Goal: Task Accomplishment & Management: Use online tool/utility

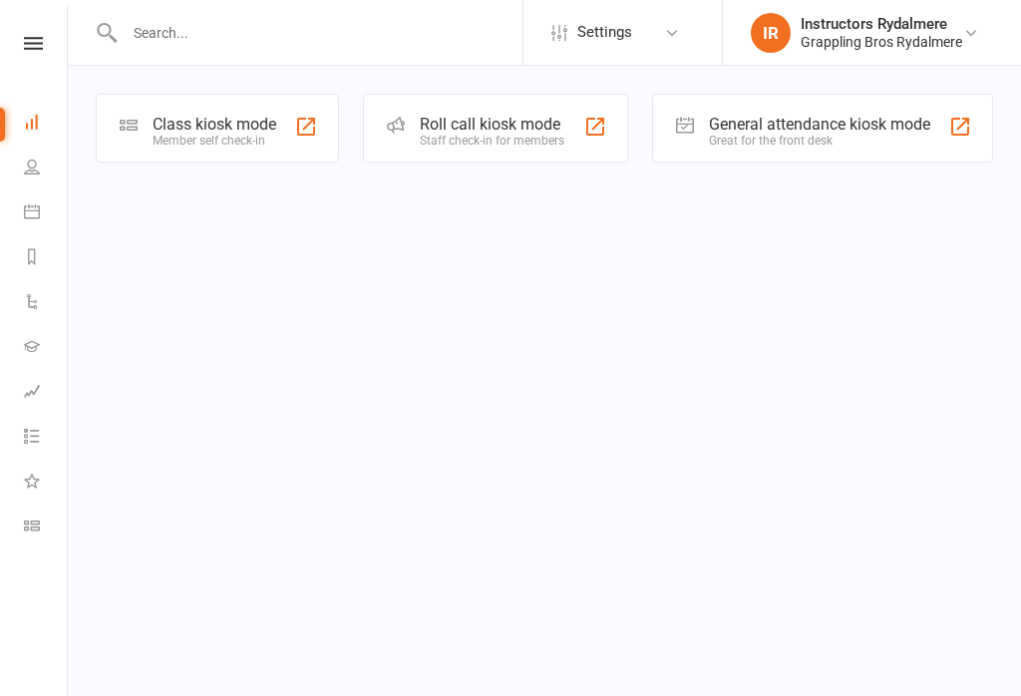
click at [315, 135] on div at bounding box center [306, 127] width 24 height 24
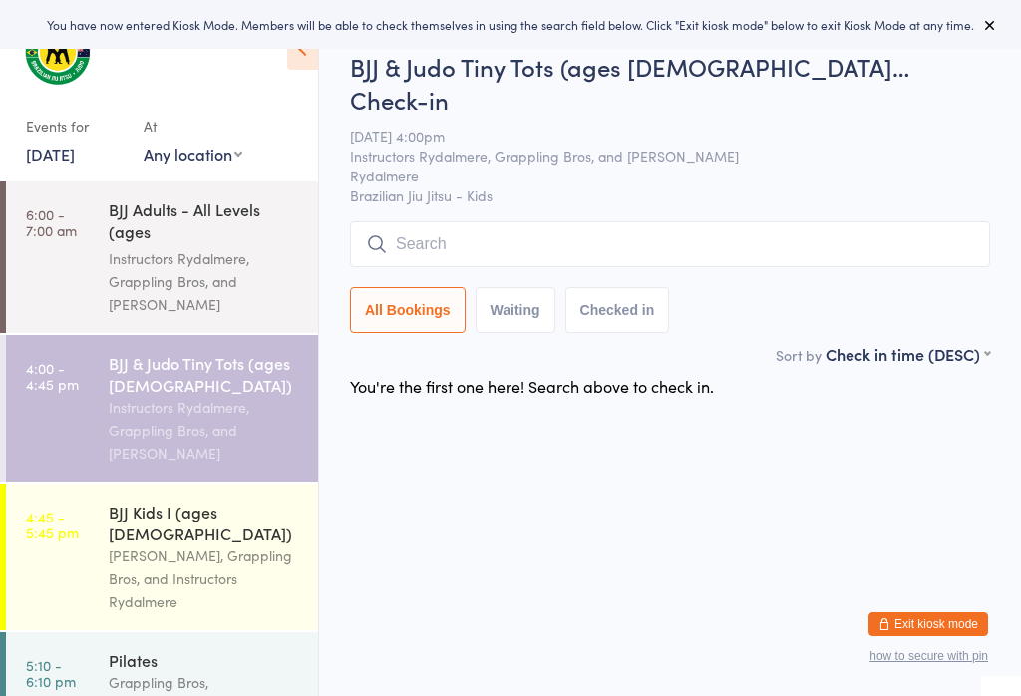
click at [190, 267] on div "Instructors Rydalmere, Grappling Bros, and [PERSON_NAME]" at bounding box center [205, 281] width 193 height 69
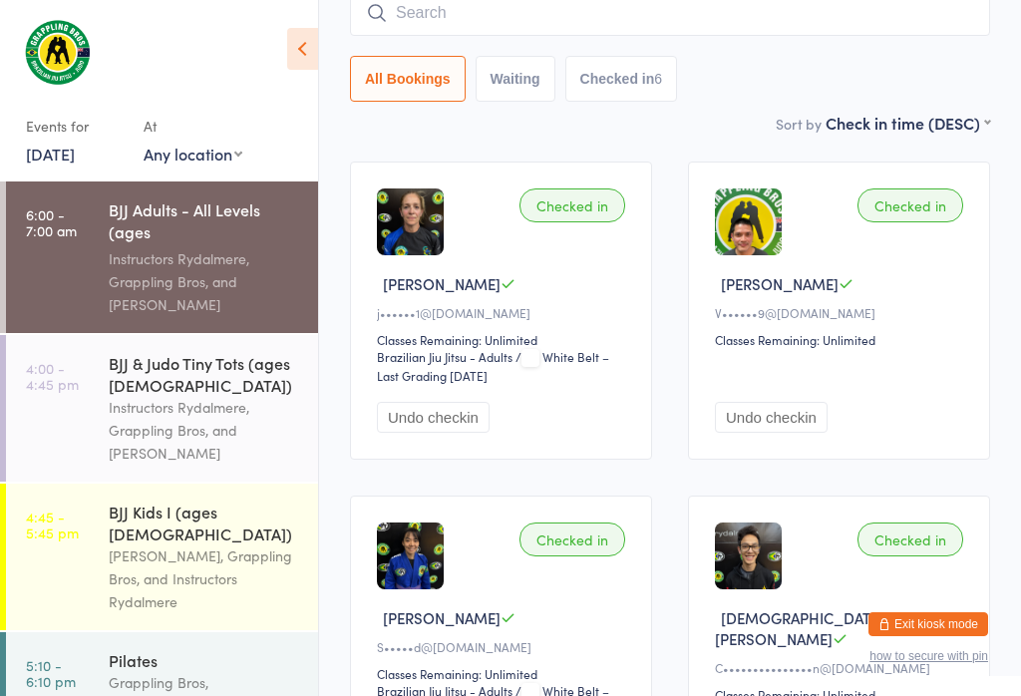
scroll to position [188, 0]
click at [157, 411] on div "Instructors Rydalmere, Grappling Bros, and [PERSON_NAME]" at bounding box center [205, 430] width 193 height 69
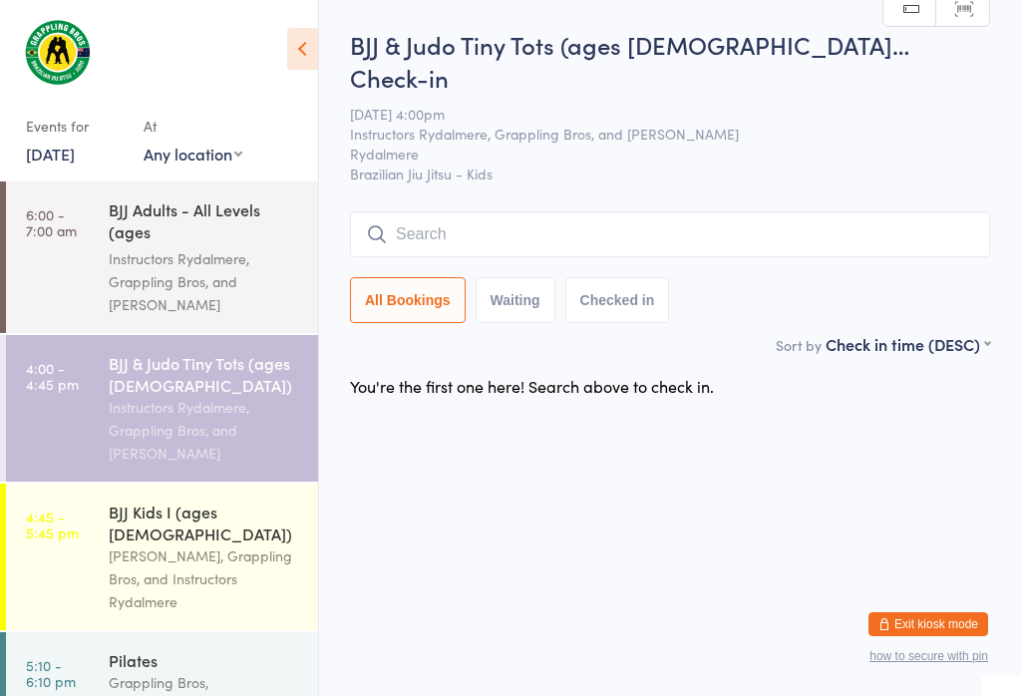
click at [525, 211] on input "search" at bounding box center [670, 234] width 640 height 46
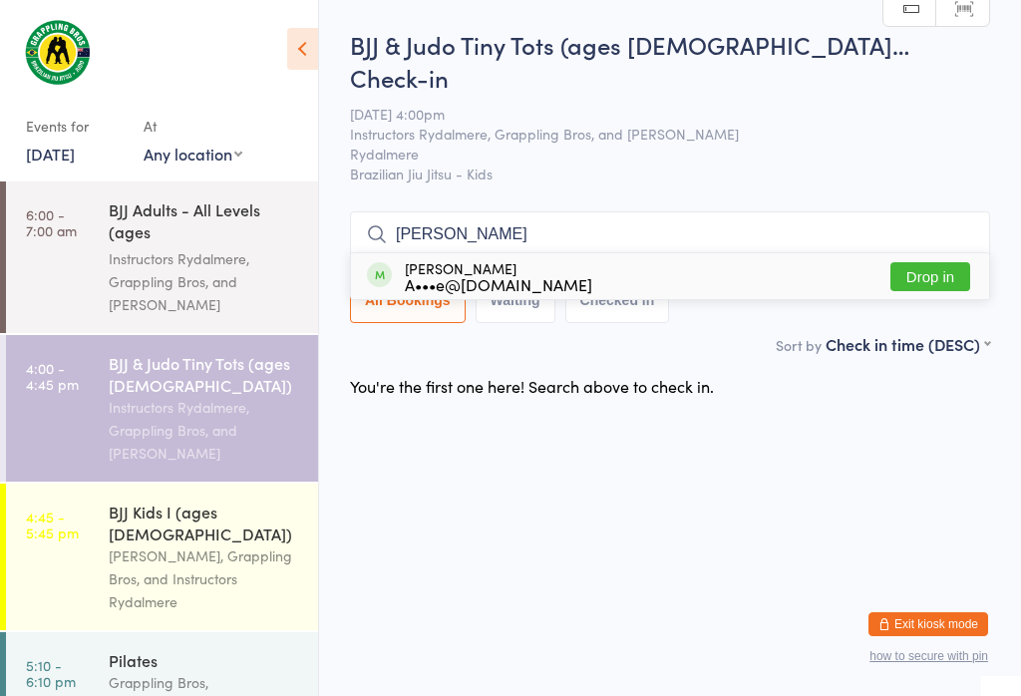
type input "[PERSON_NAME]"
click at [949, 262] on button "Drop in" at bounding box center [931, 276] width 80 height 29
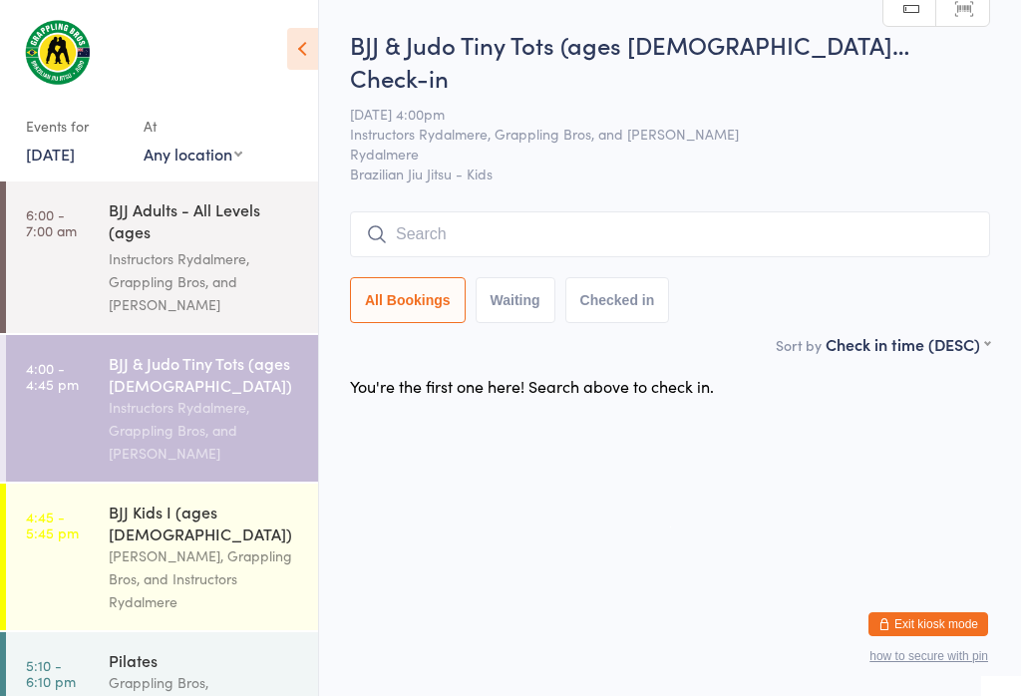
scroll to position [0, 0]
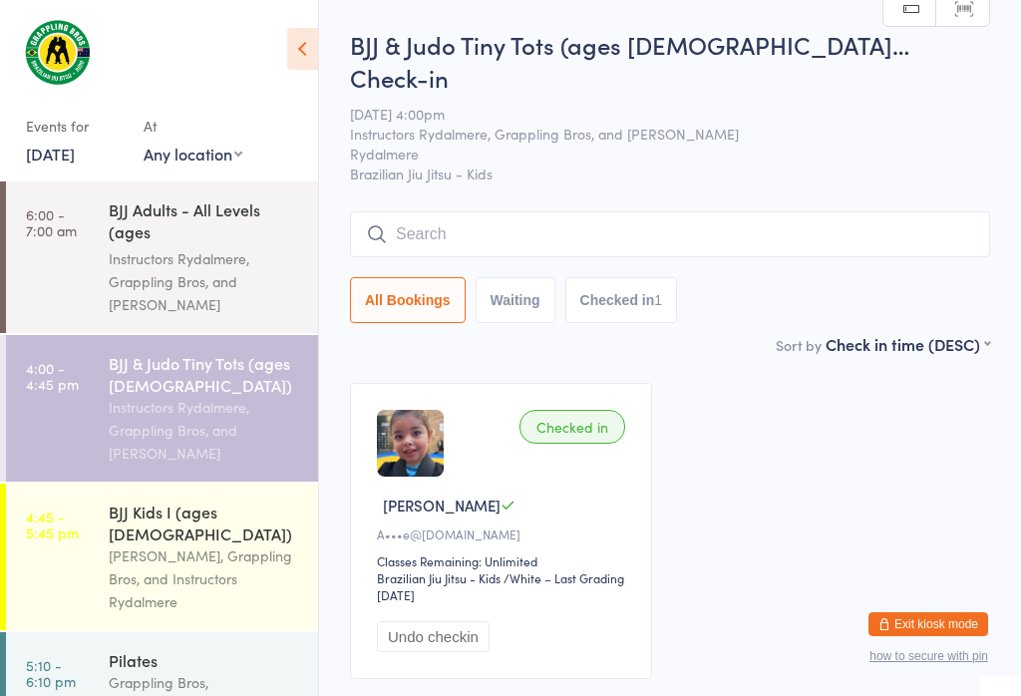
click at [610, 211] on input "search" at bounding box center [670, 234] width 640 height 46
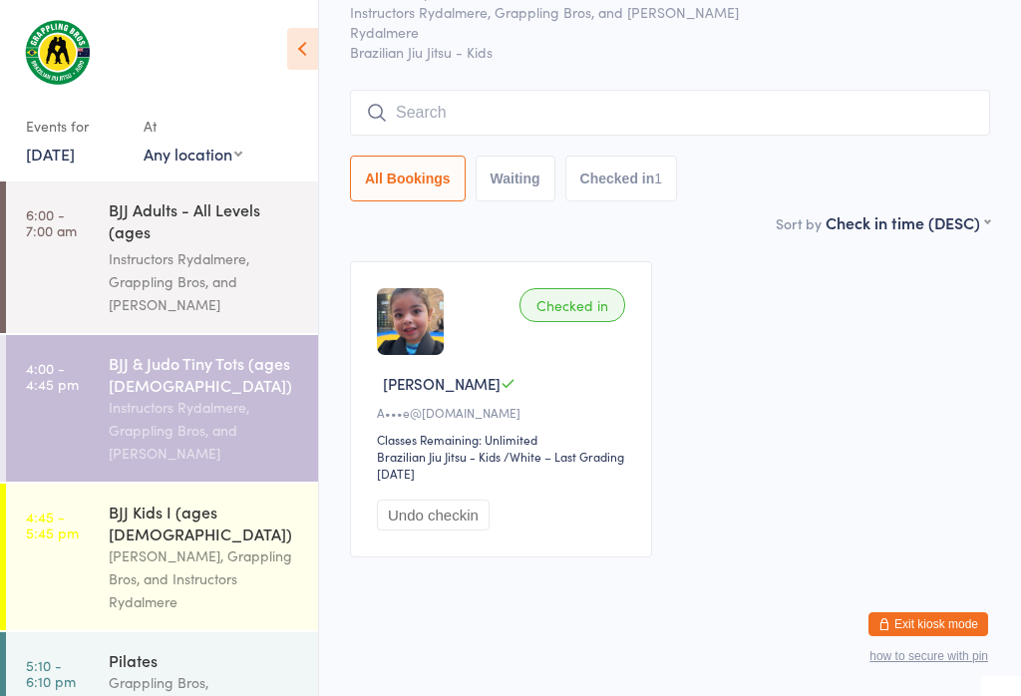
scroll to position [181, 0]
type input "J"
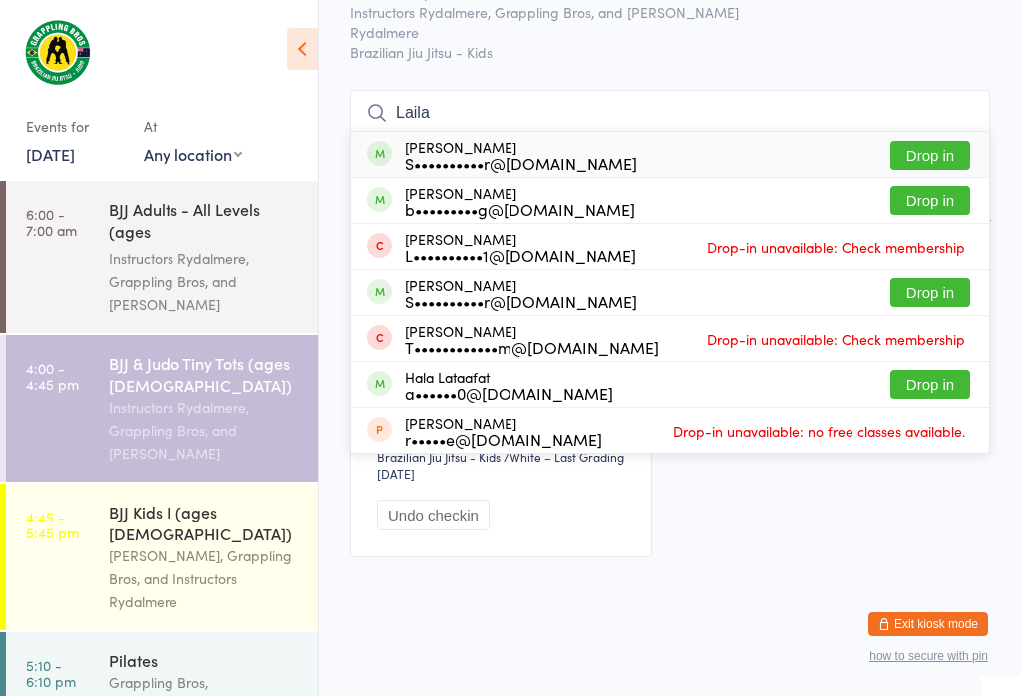
type input "Laila"
click at [926, 141] on button "Drop in" at bounding box center [931, 155] width 80 height 29
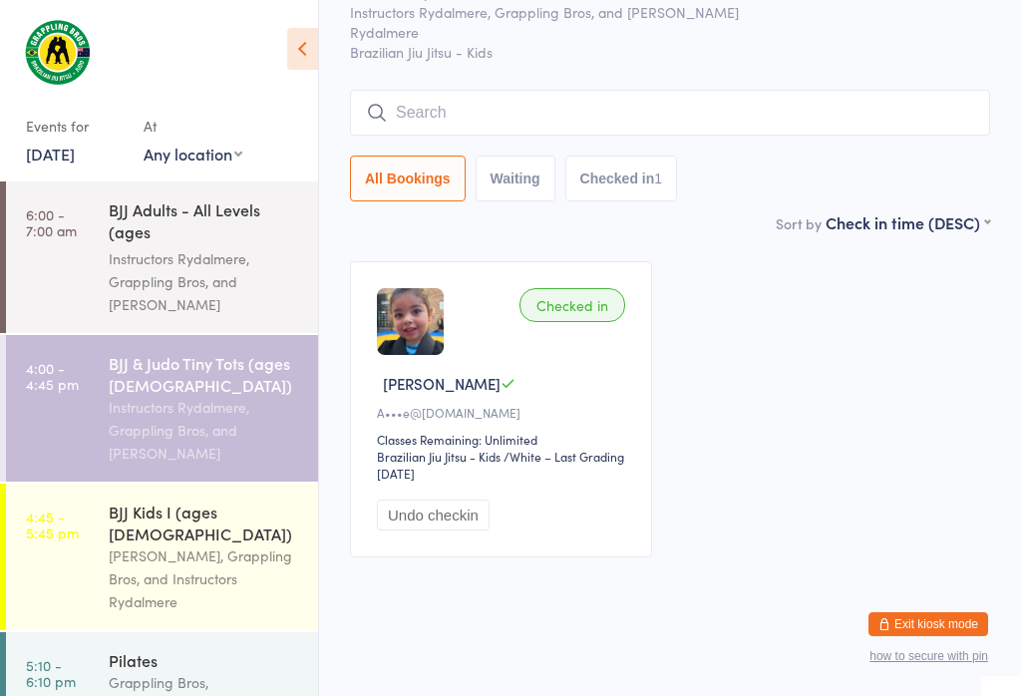
scroll to position [107, 0]
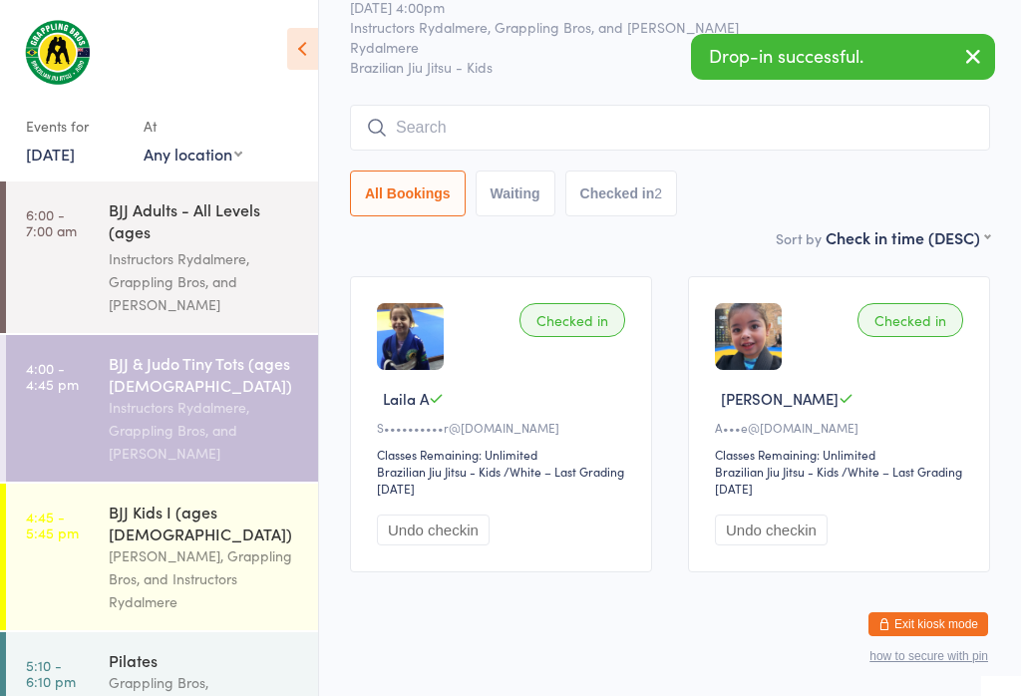
click at [82, 515] on link "4:45 - 5:45 pm BJJ Kids I (ages [DEMOGRAPHIC_DATA]) [PERSON_NAME], Grappling Br…" at bounding box center [162, 557] width 312 height 147
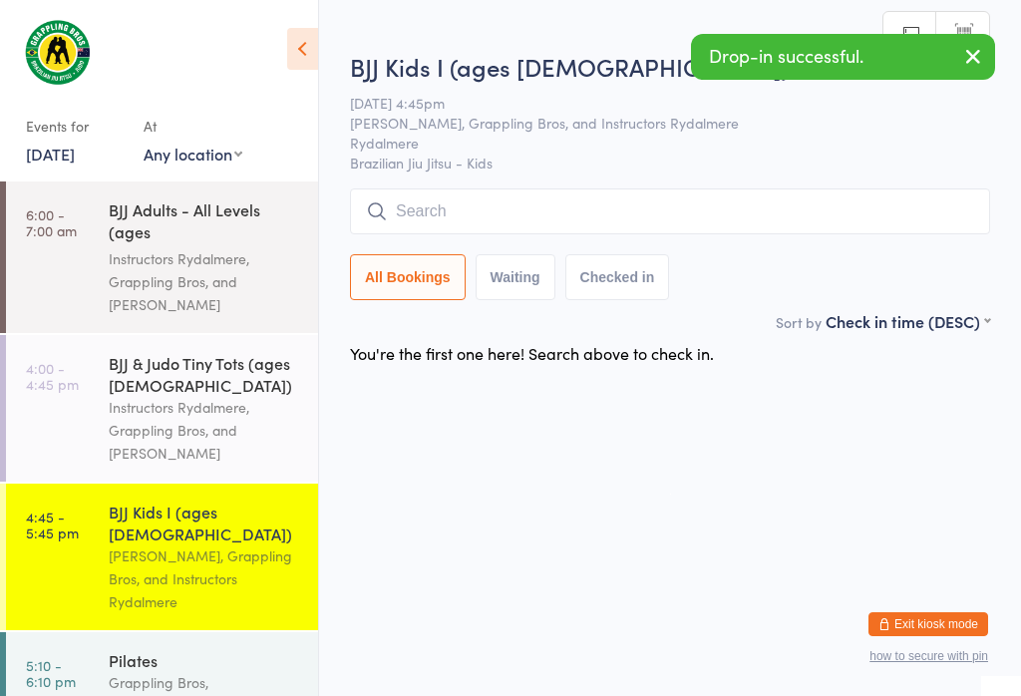
click at [550, 197] on input "search" at bounding box center [670, 212] width 640 height 46
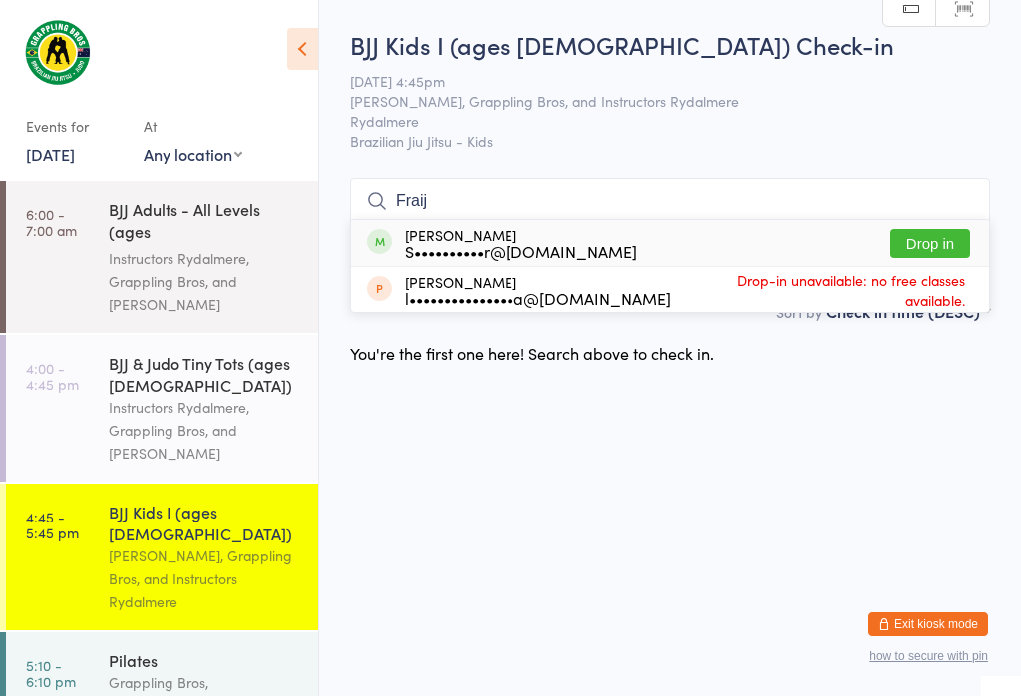
type input "Fraij"
click at [919, 229] on button "Drop in" at bounding box center [931, 243] width 80 height 29
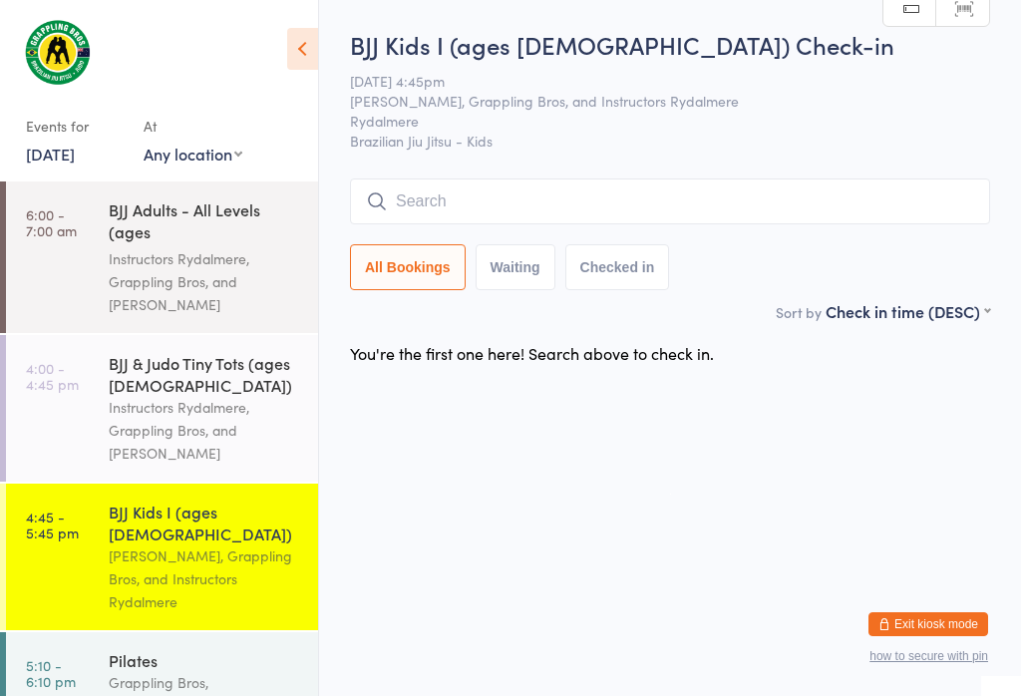
scroll to position [0, 0]
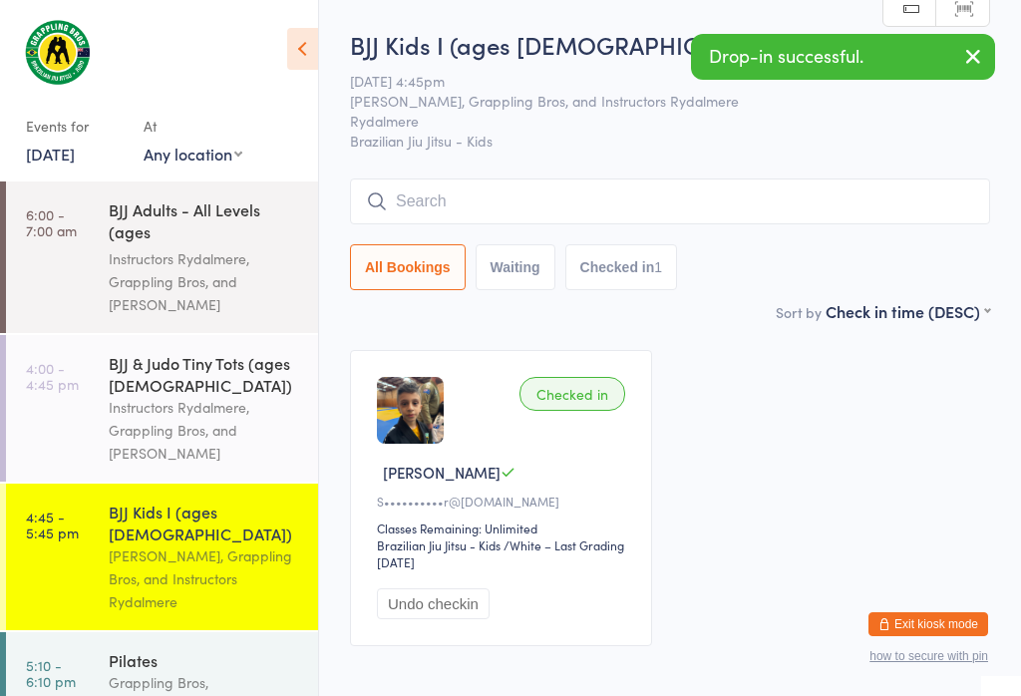
click at [602, 200] on input "search" at bounding box center [670, 202] width 640 height 46
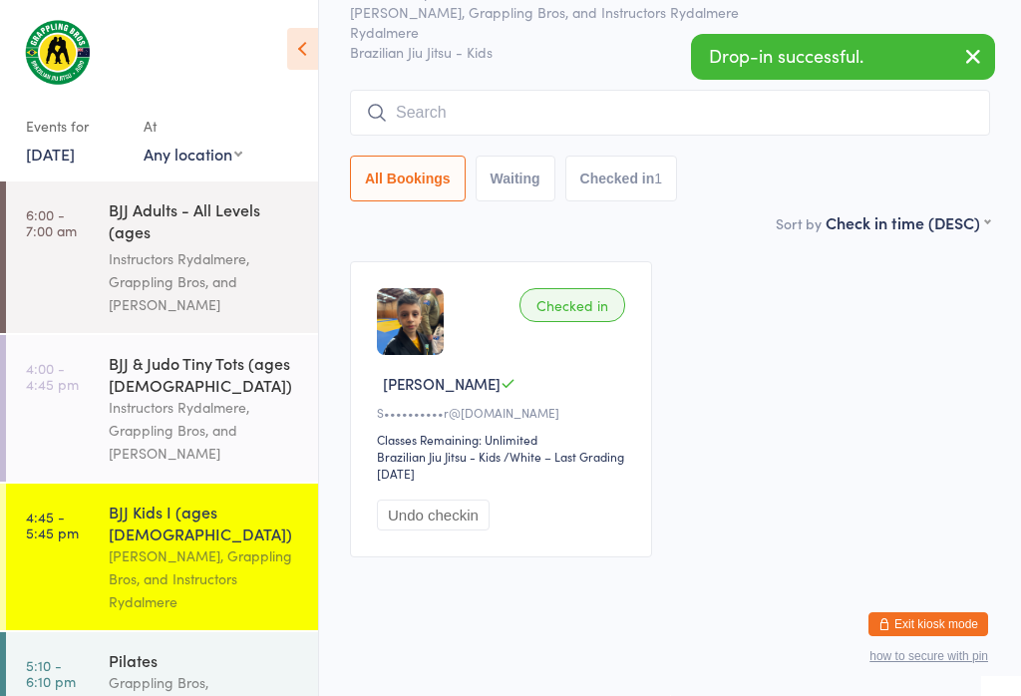
scroll to position [181, 0]
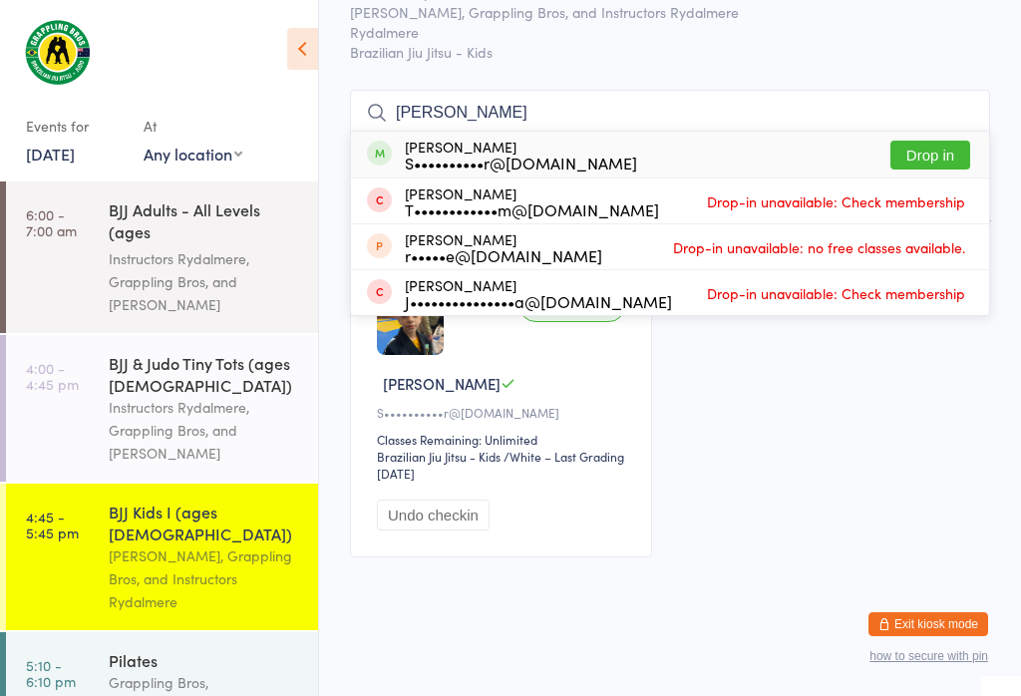
type input "[PERSON_NAME]"
click at [913, 141] on button "Drop in" at bounding box center [931, 155] width 80 height 29
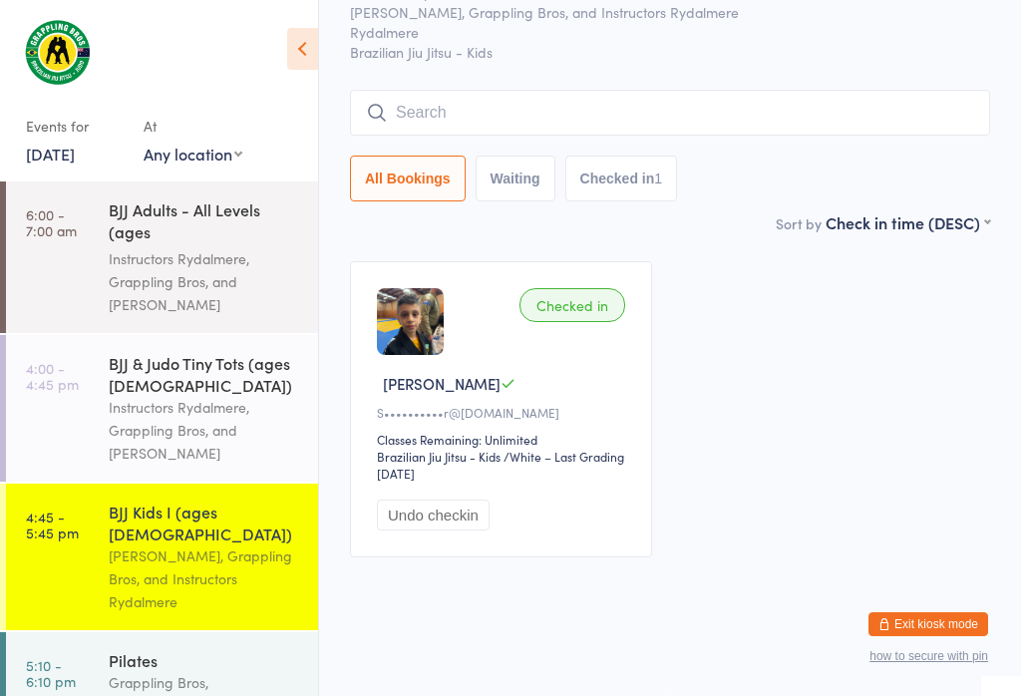
scroll to position [107, 0]
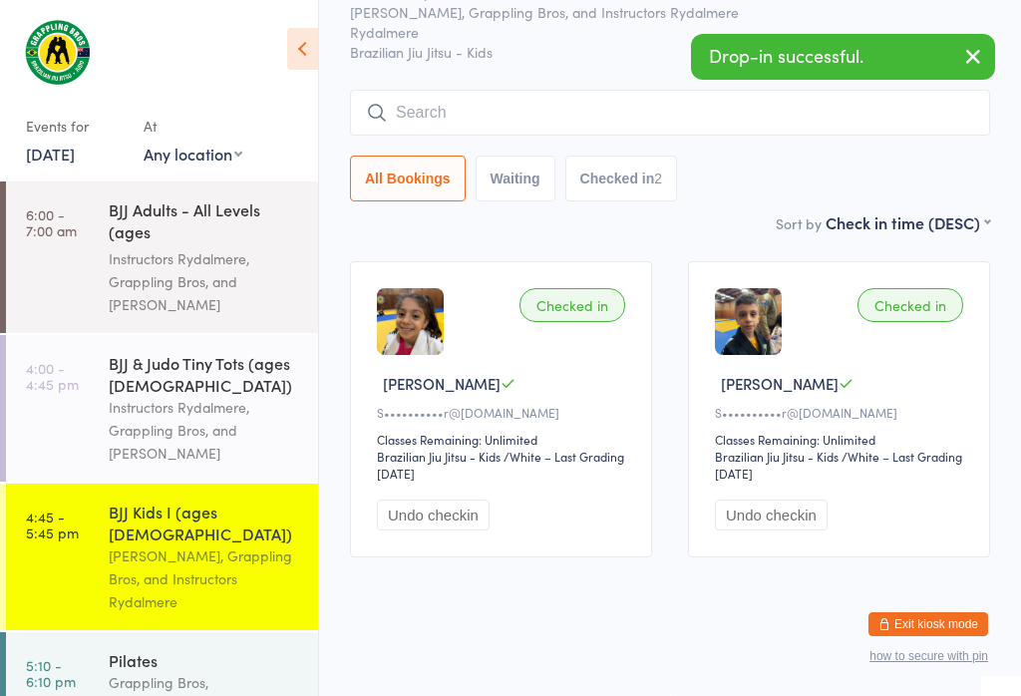
click at [130, 394] on div "BJJ & Judo Tiny Tots (ages [DEMOGRAPHIC_DATA])" at bounding box center [205, 374] width 193 height 44
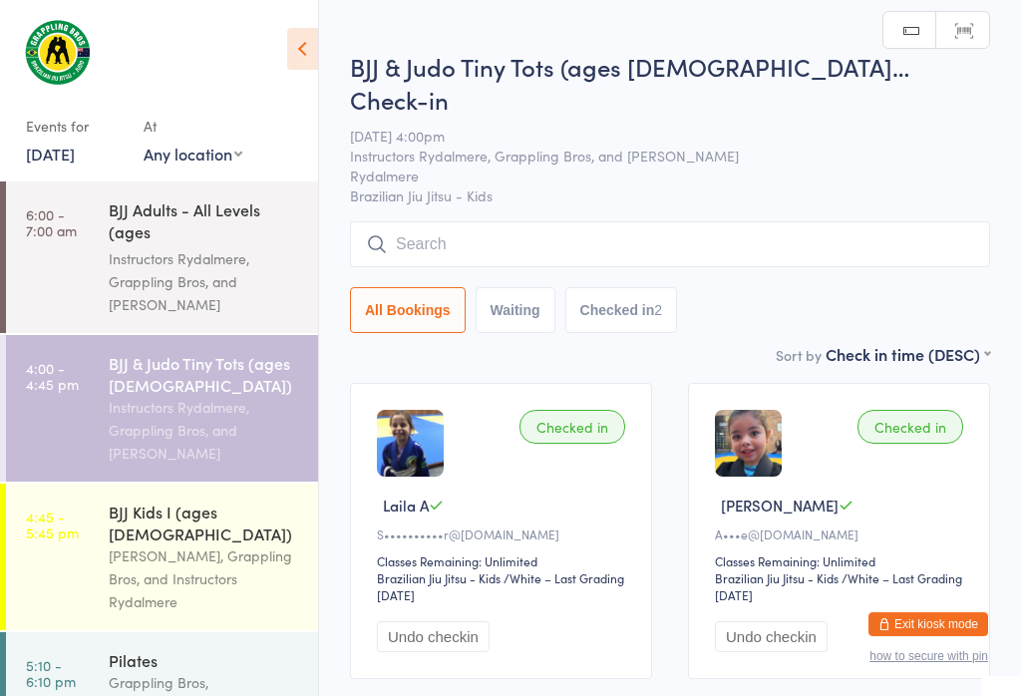
click at [506, 287] on button "Waiting" at bounding box center [516, 310] width 80 height 46
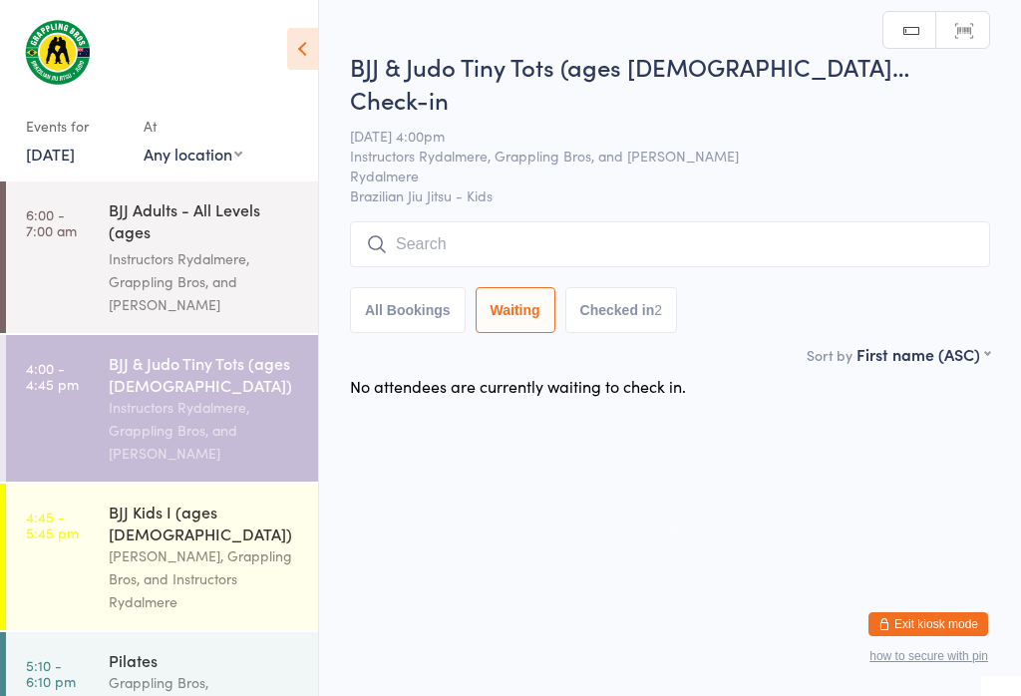
click at [415, 287] on button "All Bookings" at bounding box center [408, 310] width 116 height 46
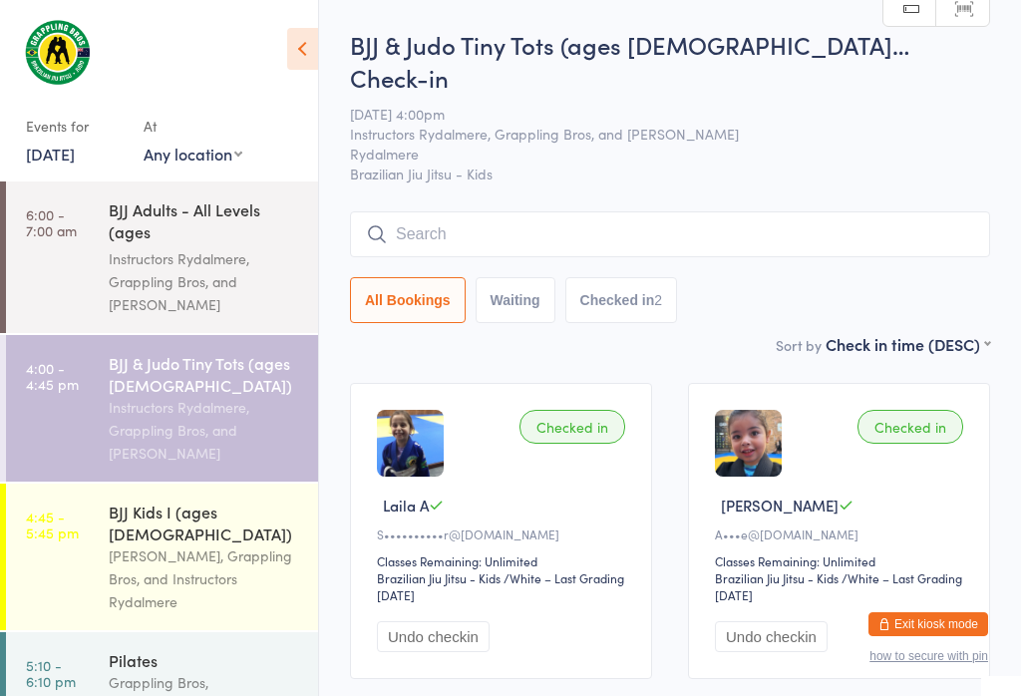
select select "5"
click at [469, 211] on input "search" at bounding box center [670, 234] width 640 height 46
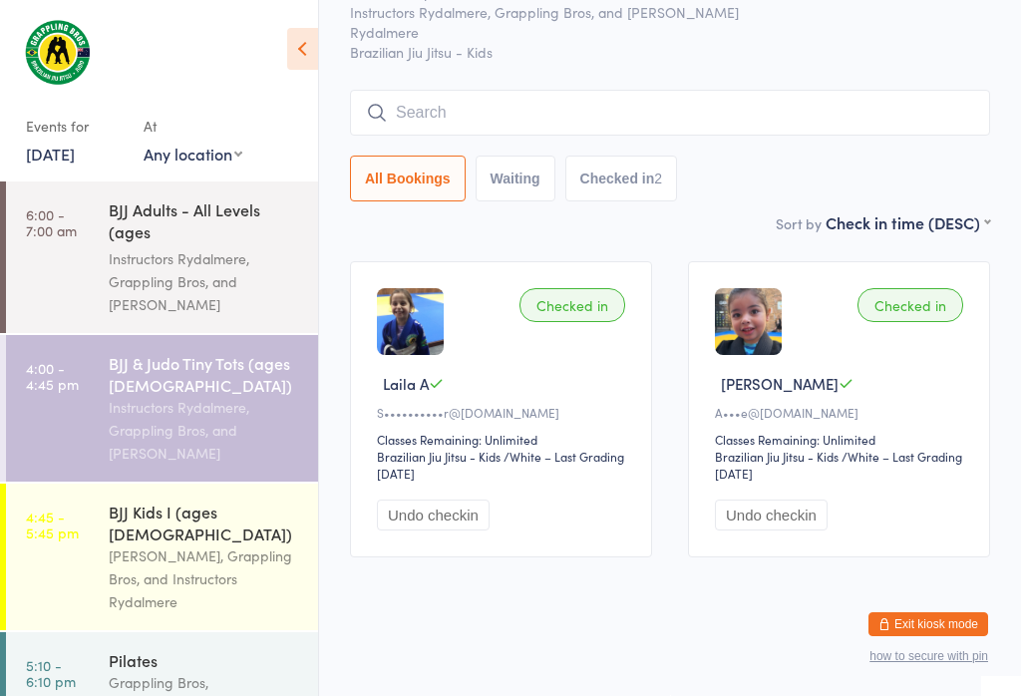
scroll to position [181, 0]
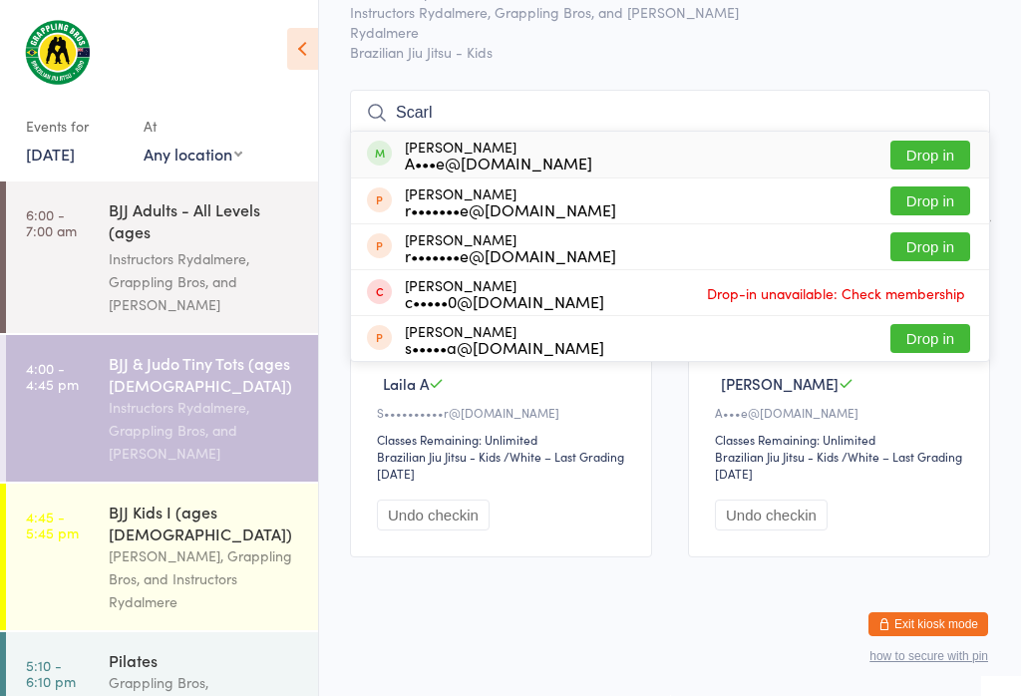
type input "Scarl"
click at [947, 141] on button "Drop in" at bounding box center [931, 155] width 80 height 29
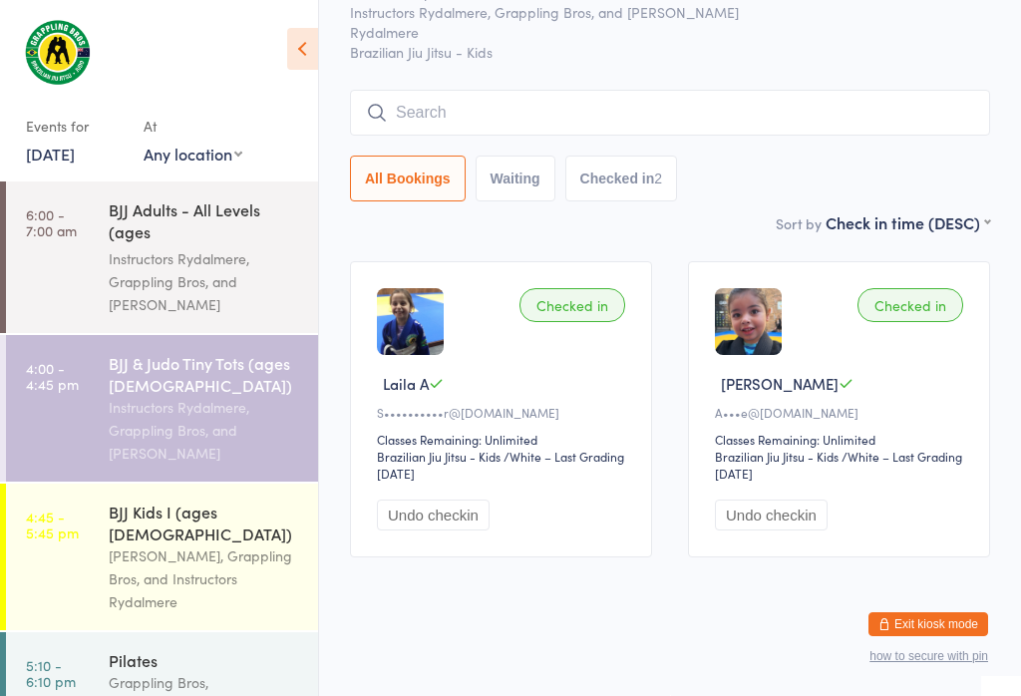
scroll to position [107, 0]
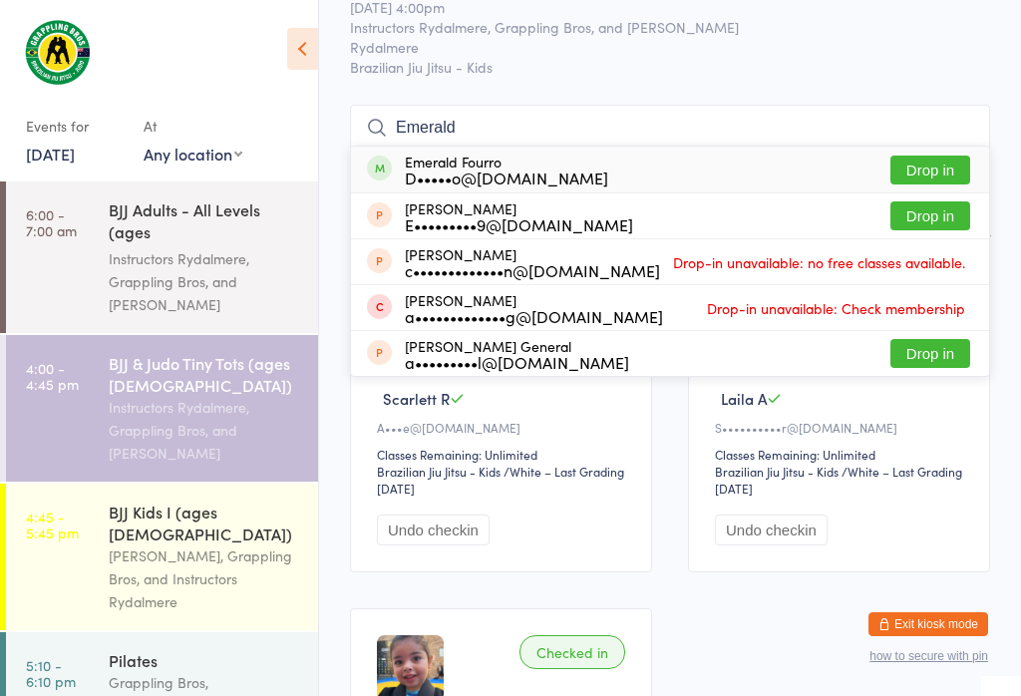
type input "Emerald"
click at [948, 156] on button "Drop in" at bounding box center [931, 170] width 80 height 29
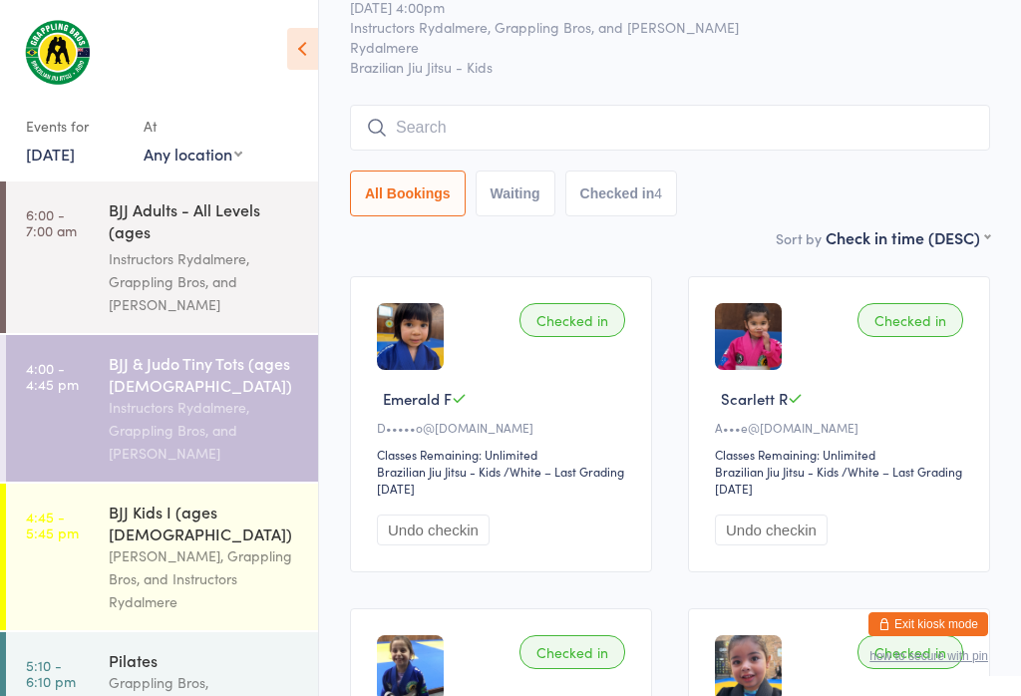
click at [577, 109] on input "search" at bounding box center [670, 128] width 640 height 46
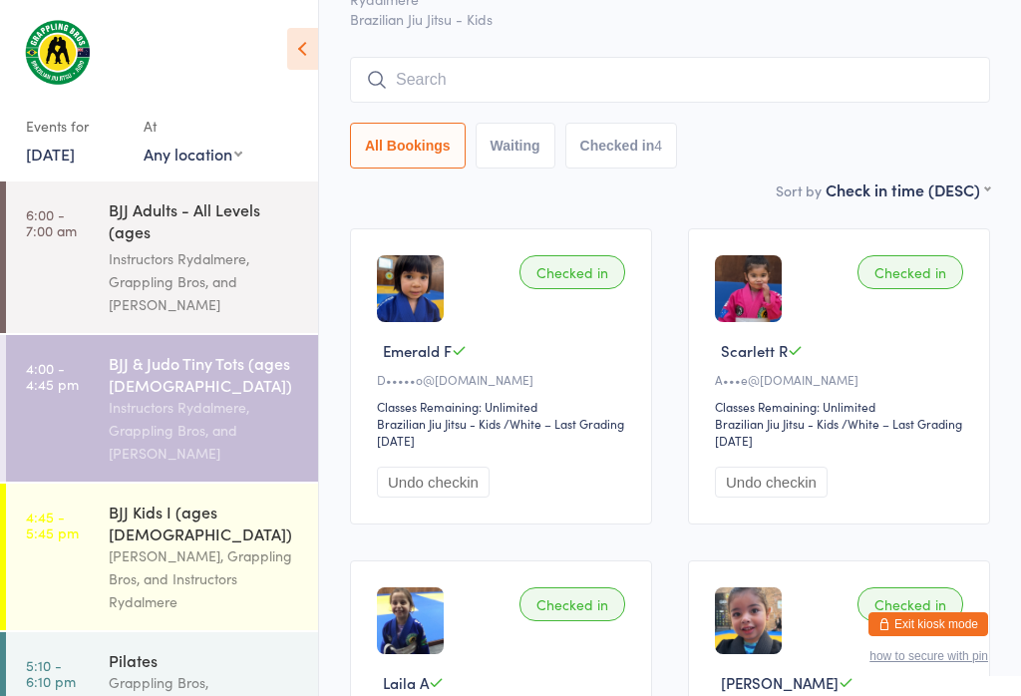
scroll to position [181, 0]
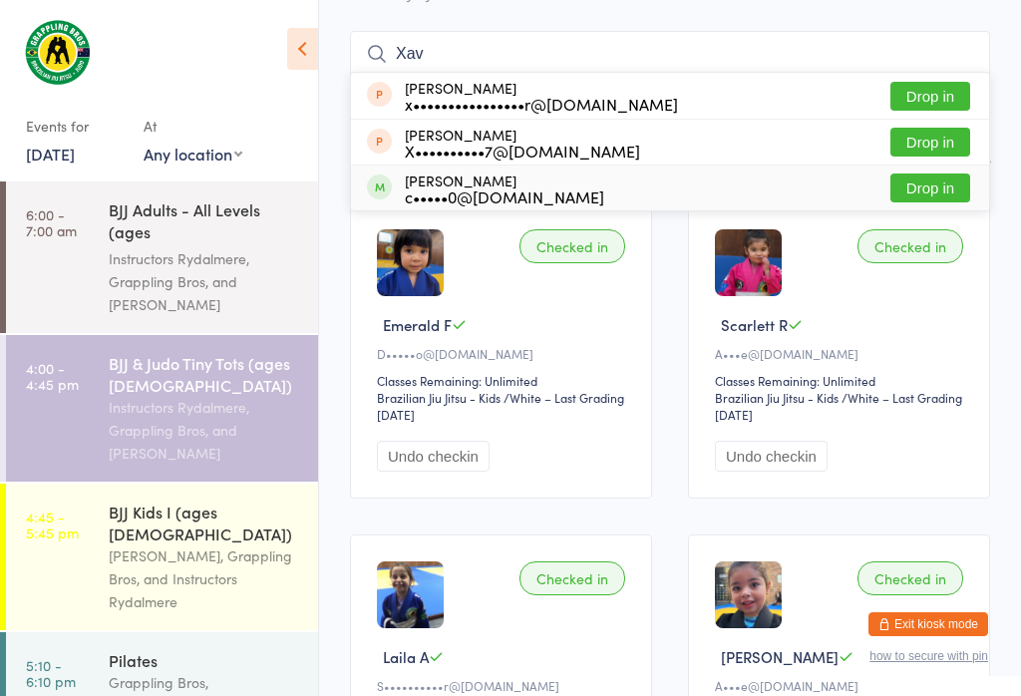
type input "Xav"
click at [948, 174] on button "Drop in" at bounding box center [931, 188] width 80 height 29
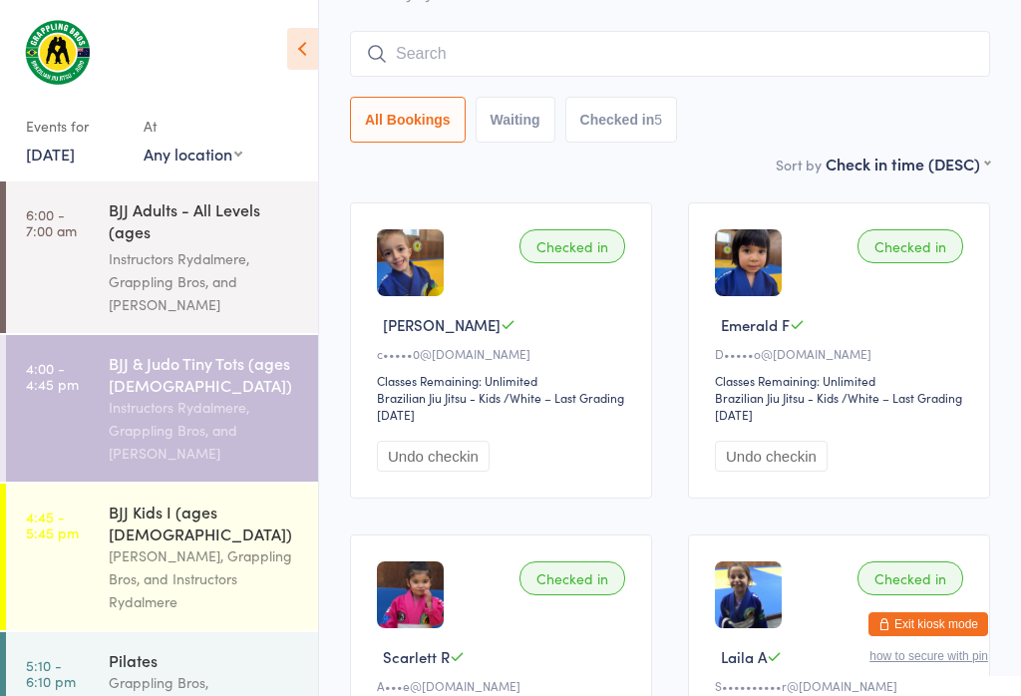
click at [420, 31] on input "search" at bounding box center [670, 54] width 640 height 46
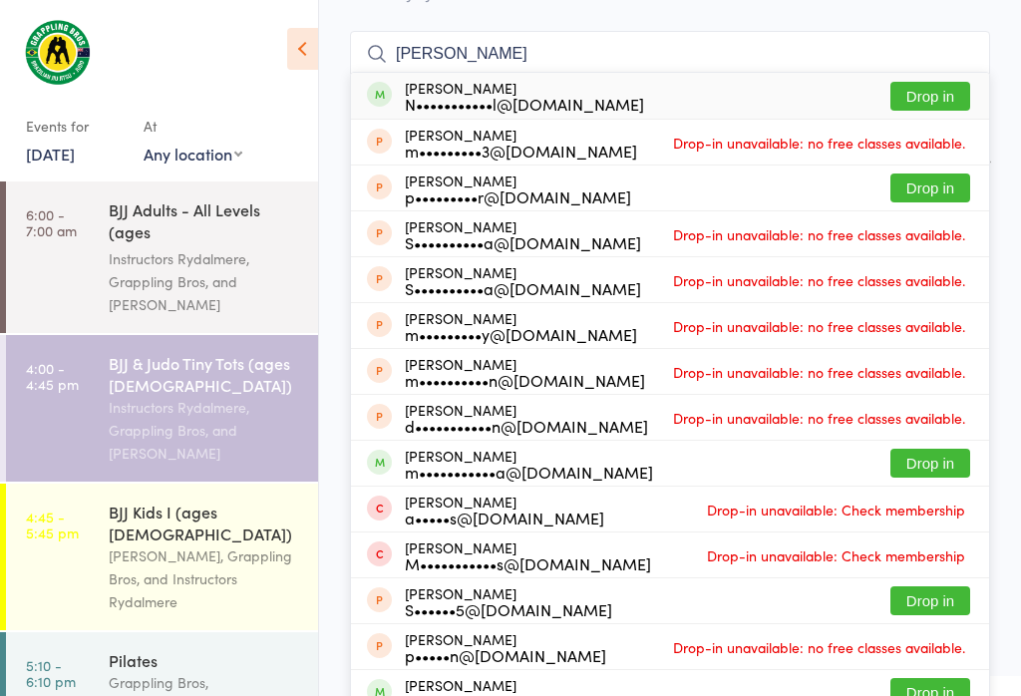
type input "[PERSON_NAME]"
click at [926, 82] on button "Drop in" at bounding box center [931, 96] width 80 height 29
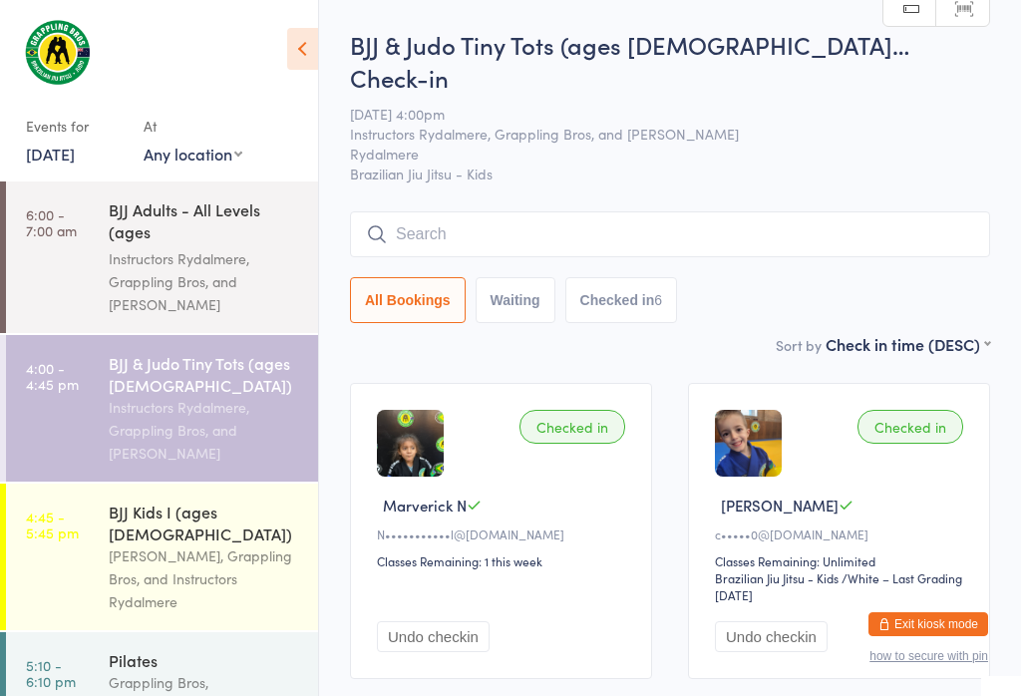
scroll to position [0, 0]
click at [501, 211] on input "search" at bounding box center [670, 234] width 640 height 46
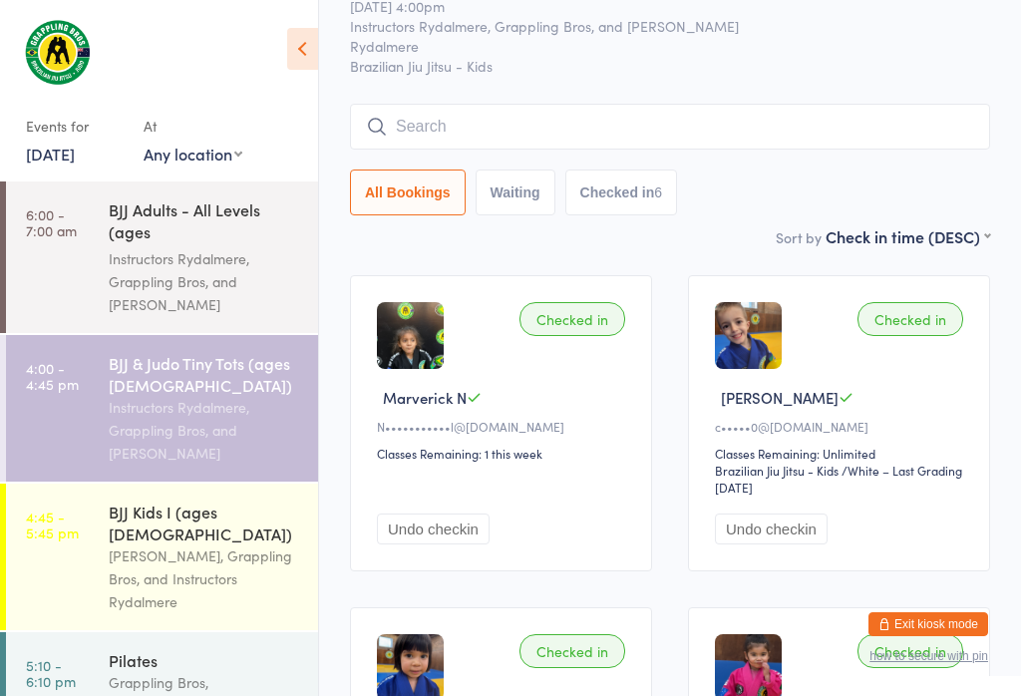
scroll to position [181, 0]
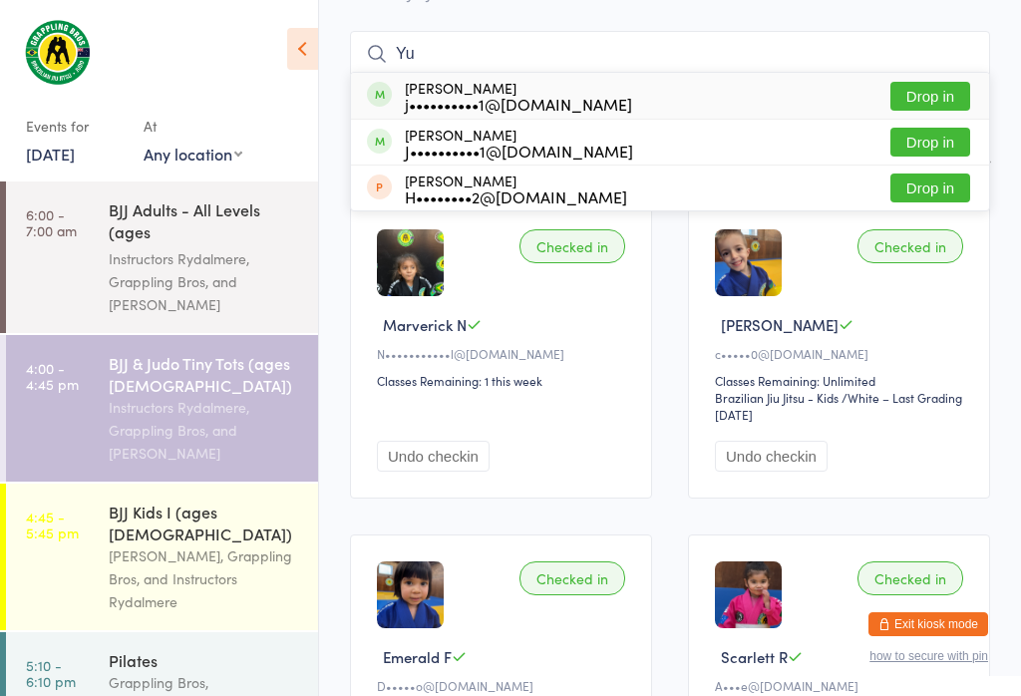
type input "Yu"
click at [929, 73] on div "[PERSON_NAME] j••••••••••1@[DOMAIN_NAME] Drop in" at bounding box center [670, 96] width 638 height 46
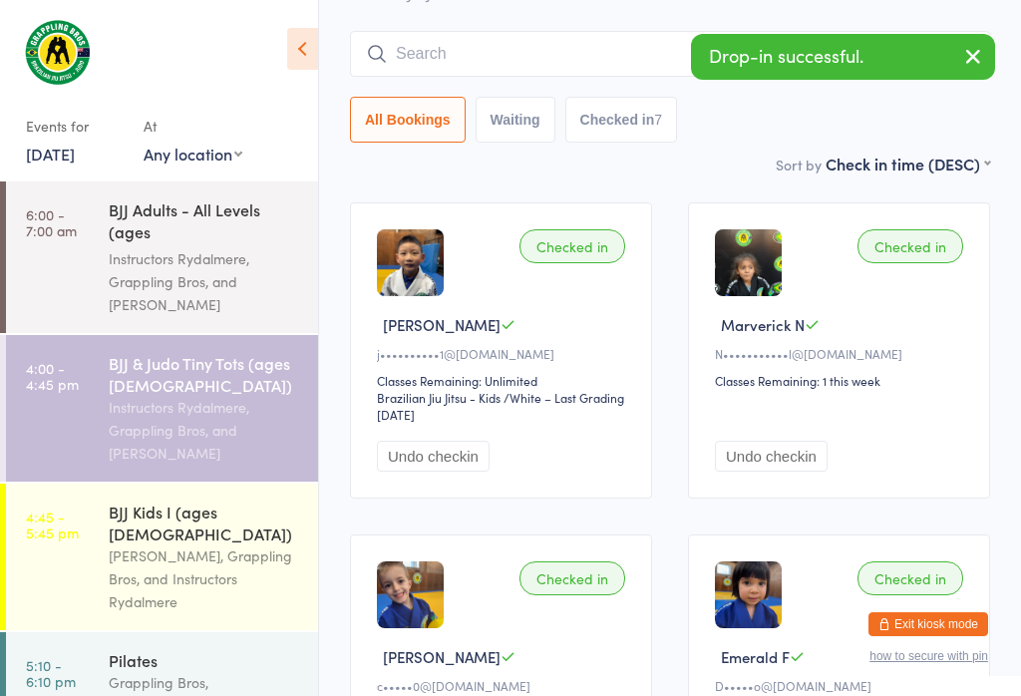
click at [461, 31] on input "search" at bounding box center [670, 54] width 640 height 46
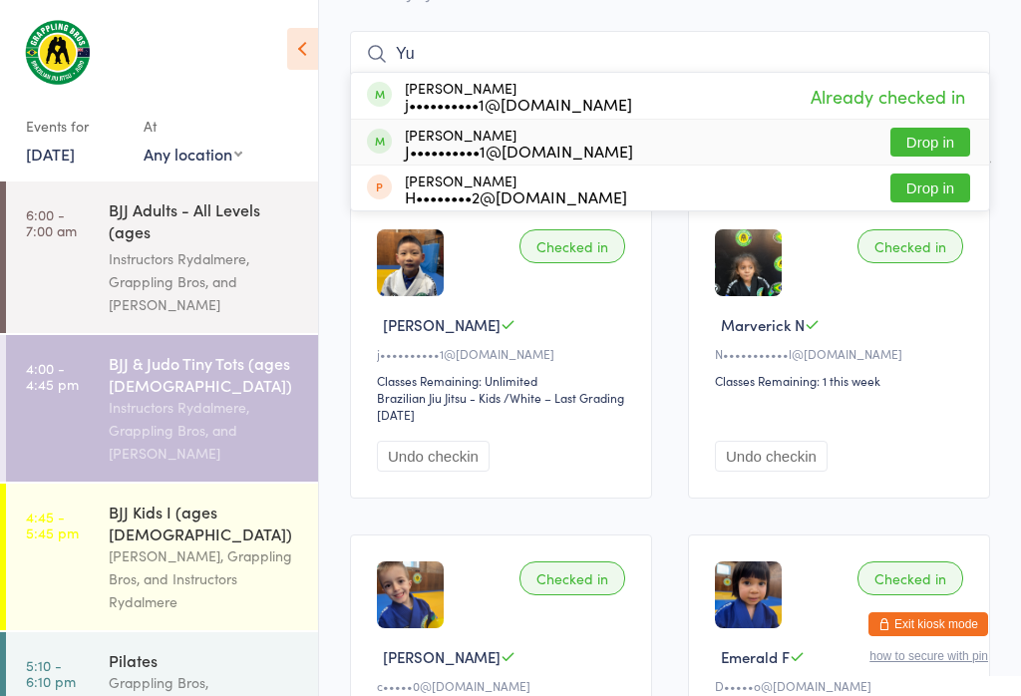
type input "Yu"
click at [927, 128] on button "Drop in" at bounding box center [931, 142] width 80 height 29
